Goal: Task Accomplishment & Management: Use online tool/utility

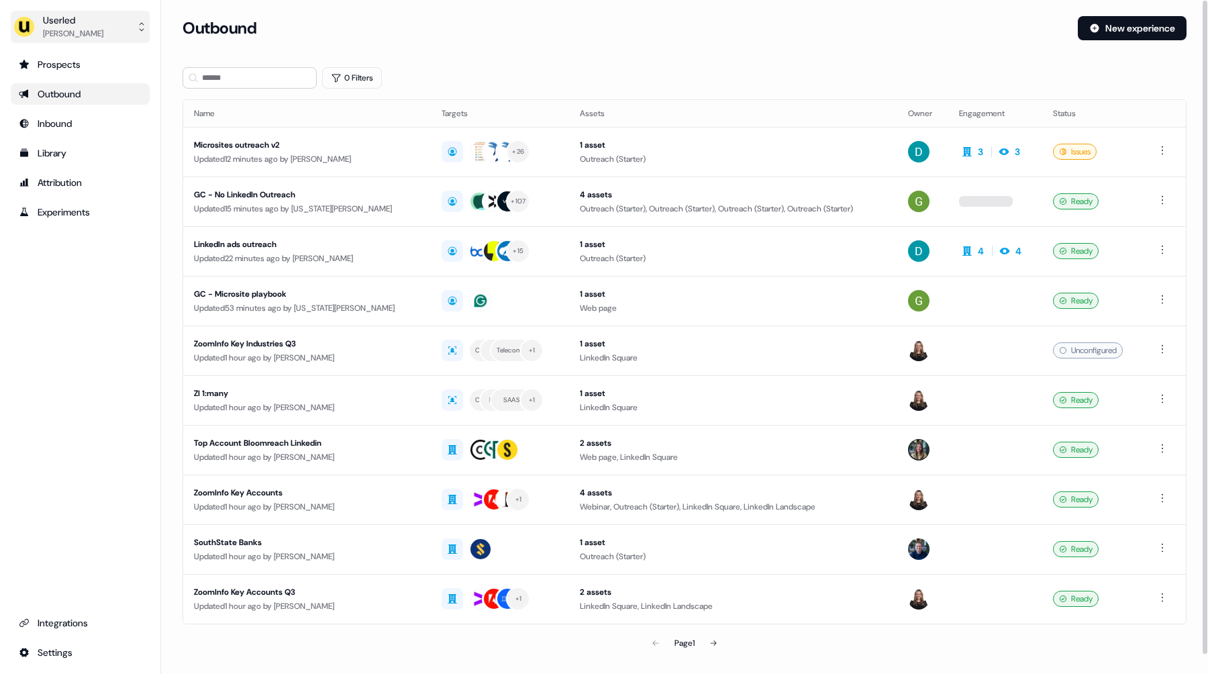
click at [85, 32] on div "[PERSON_NAME]" at bounding box center [73, 33] width 60 height 13
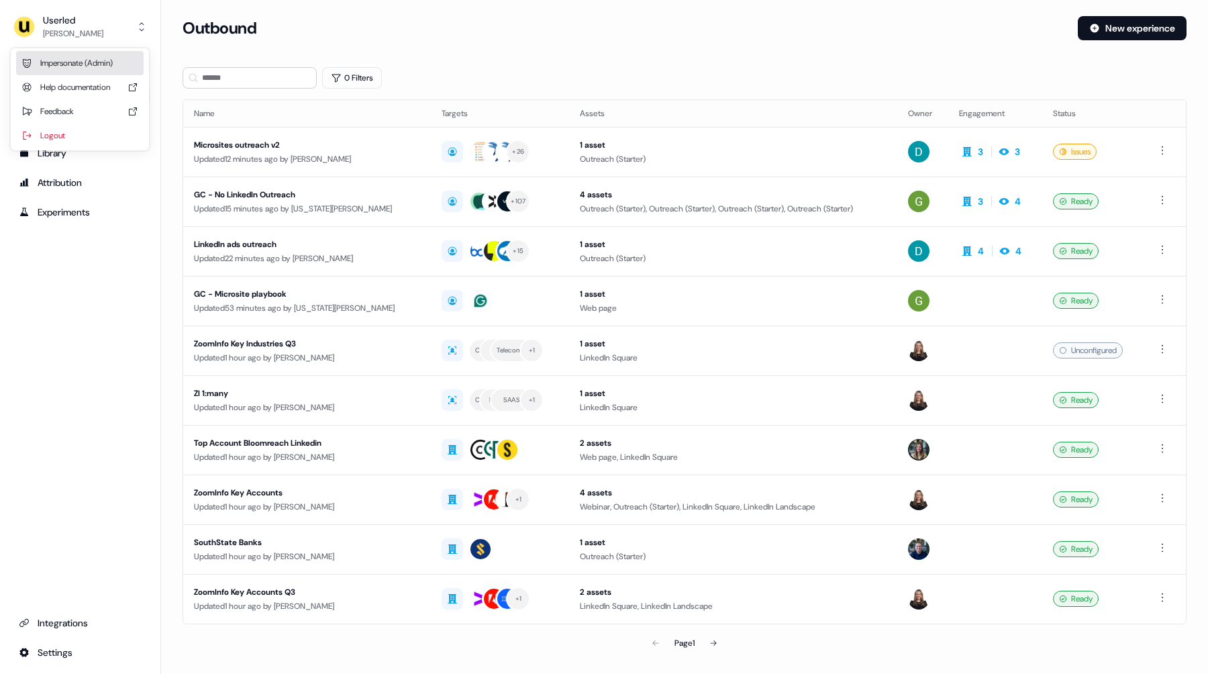
click at [77, 58] on div "Impersonate (Admin)" at bounding box center [80, 63] width 128 height 24
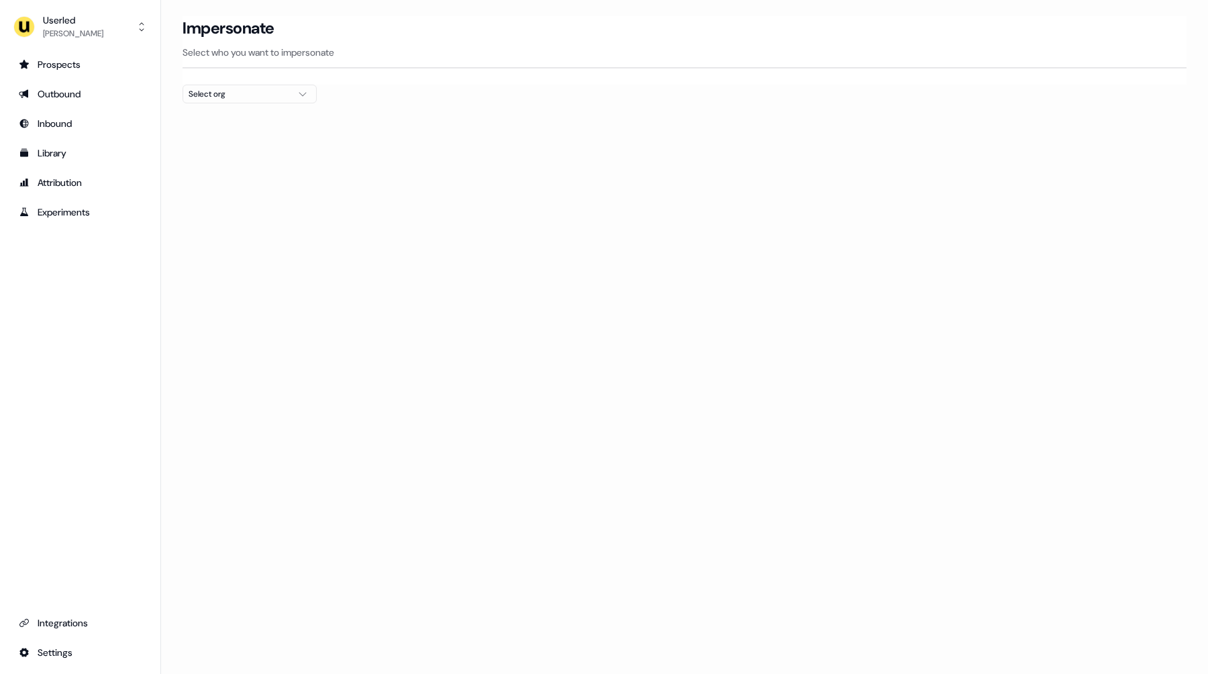
click at [275, 101] on button "Select org" at bounding box center [250, 94] width 134 height 19
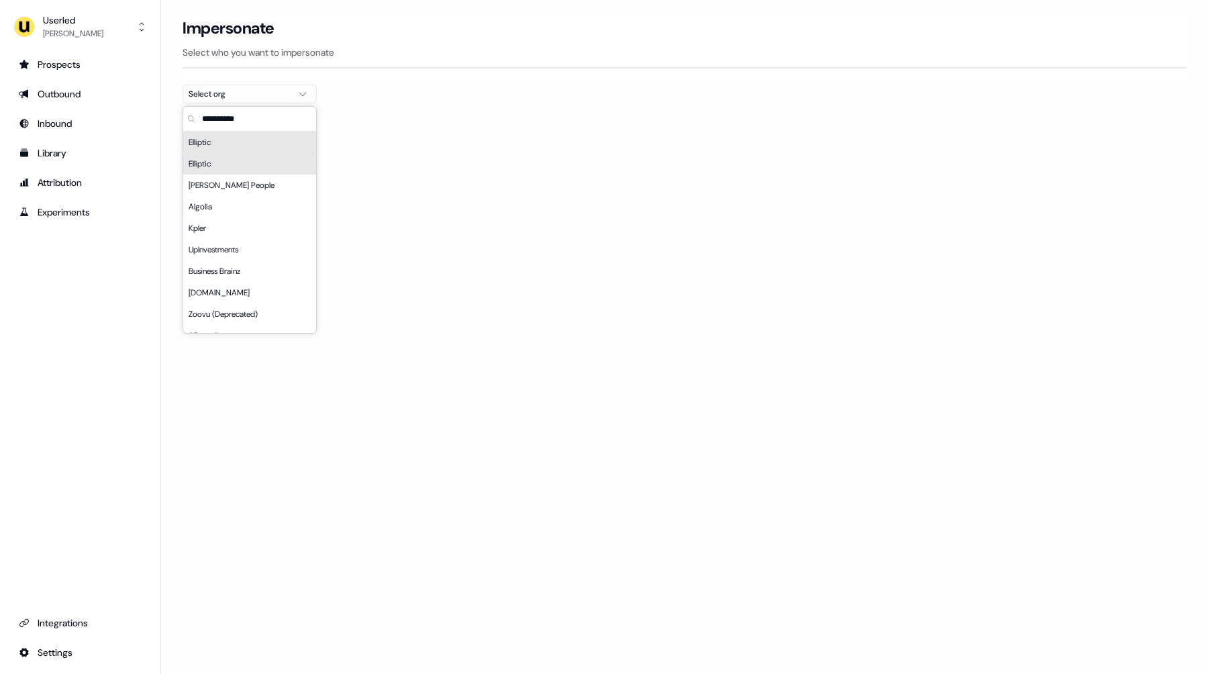
click at [242, 117] on input "text" at bounding box center [257, 119] width 117 height 24
click at [588, 137] on section "Loading... Impersonate Select who you want to impersonate Select org" at bounding box center [684, 84] width 1047 height 136
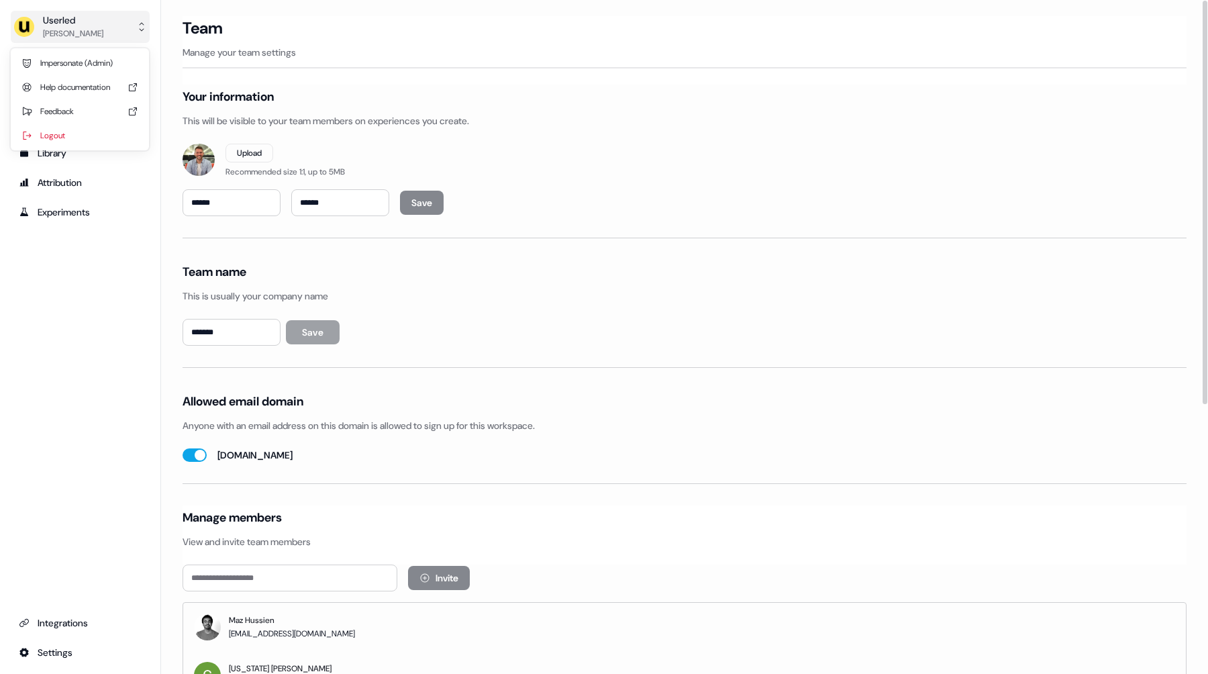
click at [84, 17] on div "Userled" at bounding box center [73, 19] width 60 height 13
click at [85, 62] on div "Impersonate (Admin)" at bounding box center [80, 63] width 128 height 24
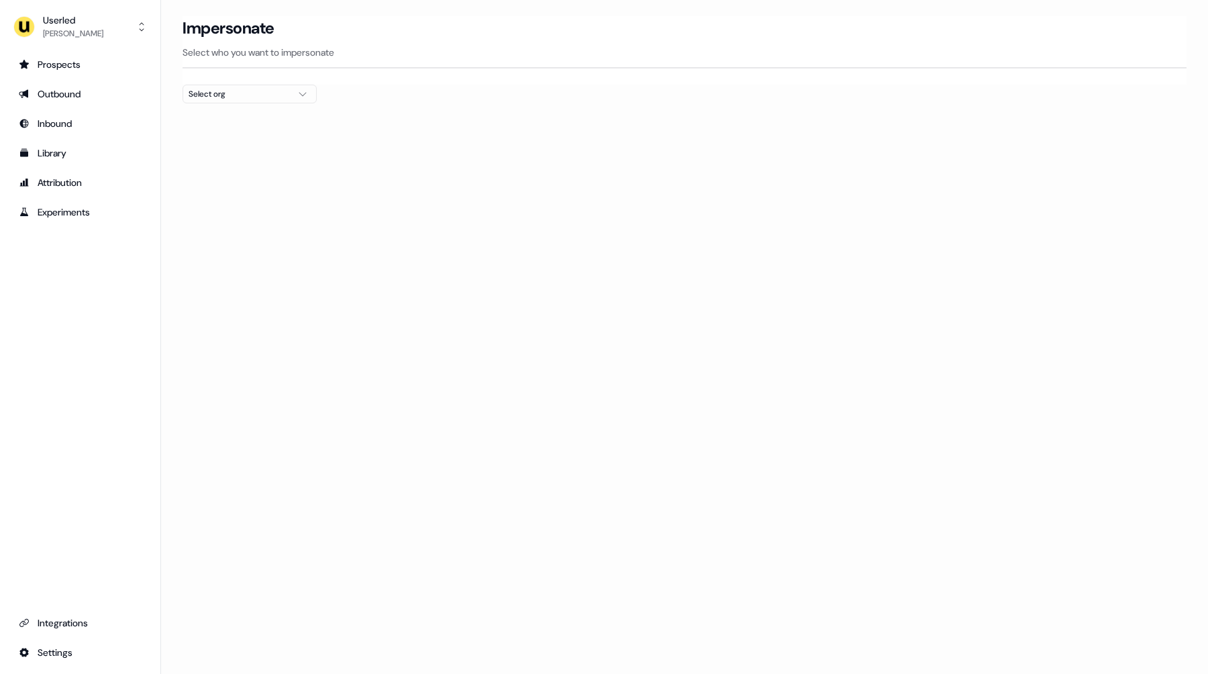
click at [215, 90] on div "Select org" at bounding box center [239, 93] width 101 height 13
type input "*****"
click at [253, 151] on div "Canva" at bounding box center [249, 142] width 133 height 21
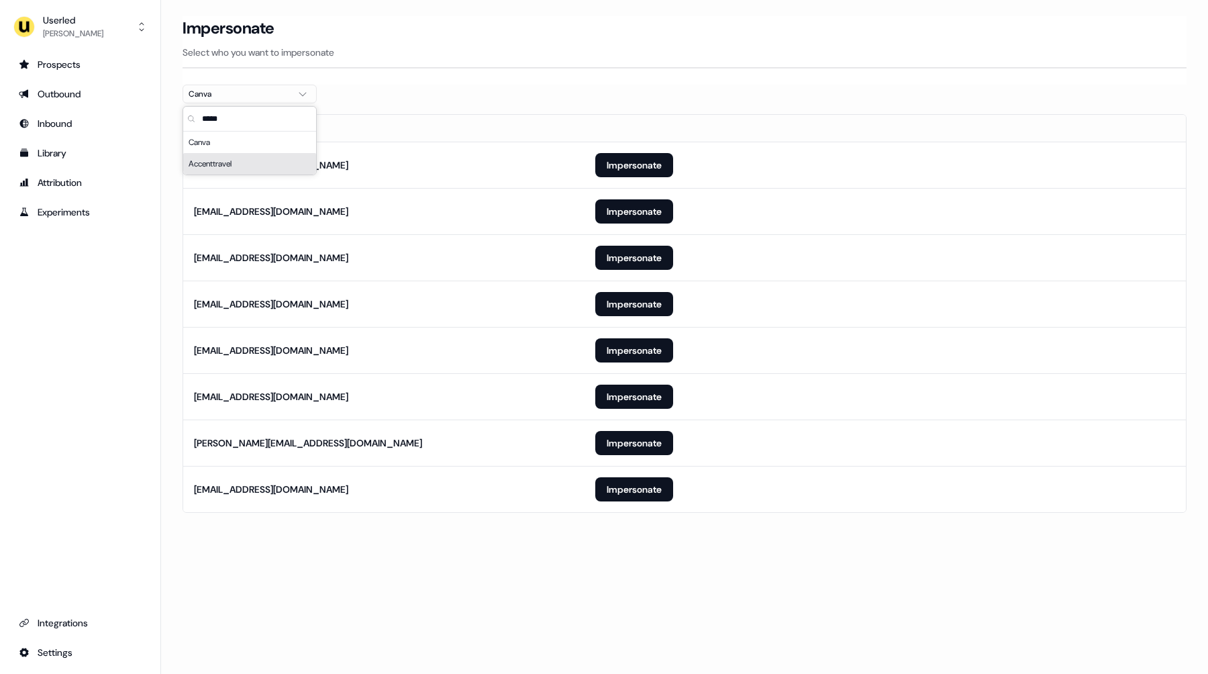
click at [479, 593] on div "Loading... Impersonate Select who you want to impersonate Canva Email kullan@ca…" at bounding box center [684, 337] width 1047 height 674
click at [627, 493] on button "Impersonate" at bounding box center [634, 489] width 78 height 24
